Goal: Information Seeking & Learning: Compare options

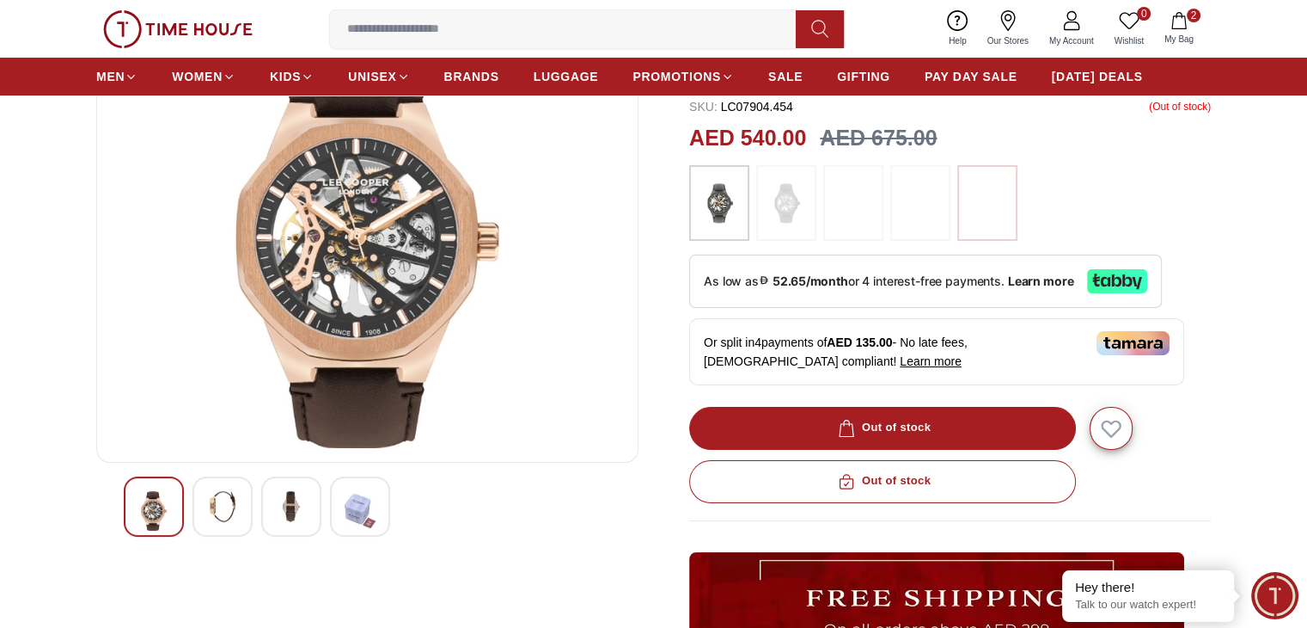
scroll to position [174, 0]
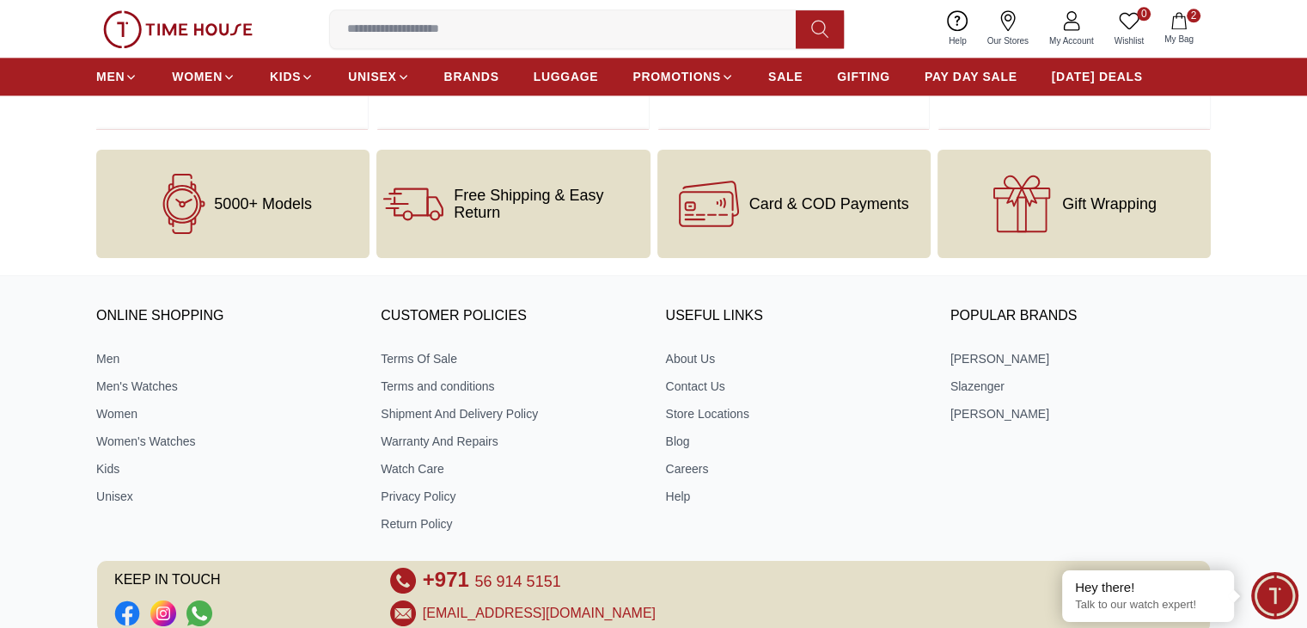
scroll to position [1368, 0]
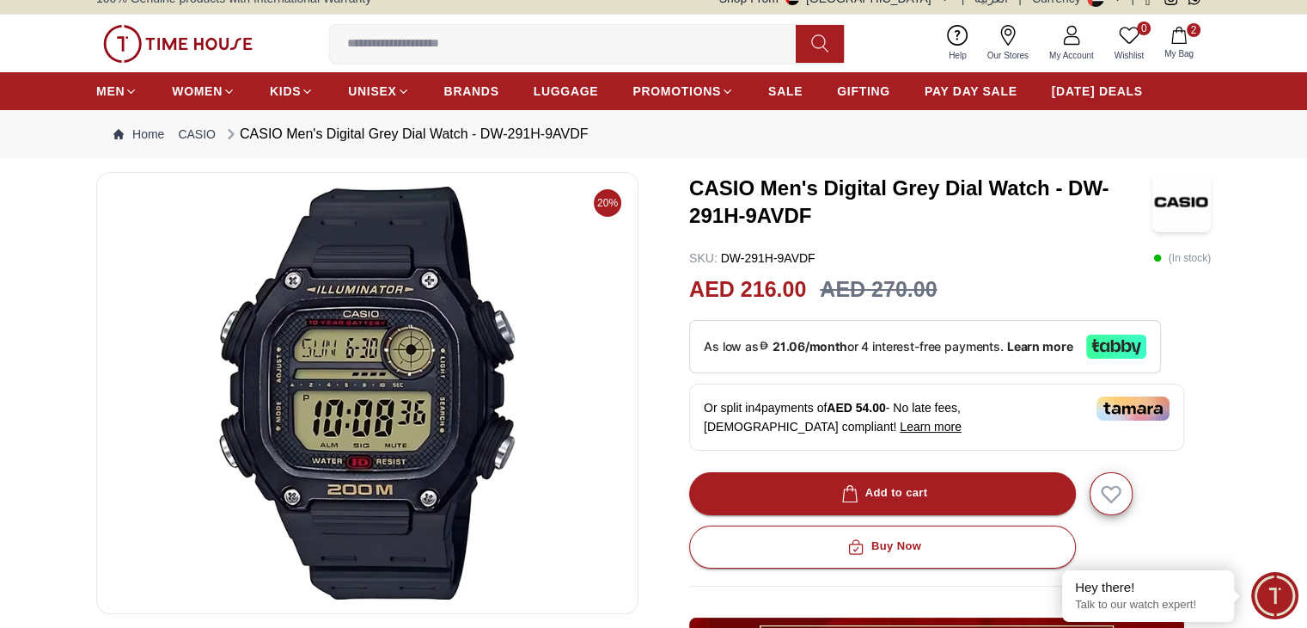
scroll to position [15, 0]
